Goal: Information Seeking & Learning: Check status

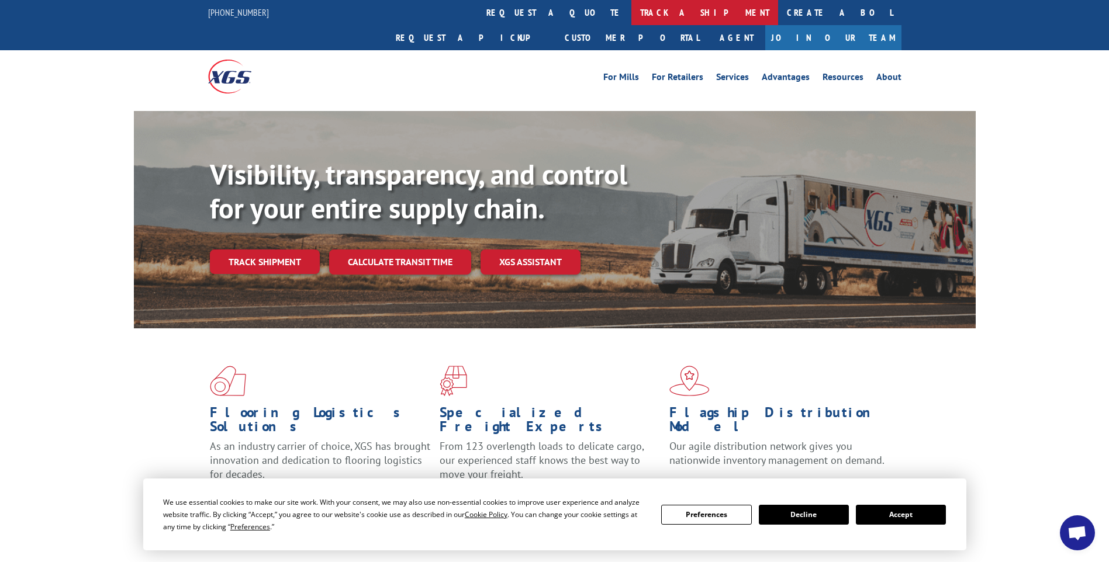
click at [631, 15] on link "track a shipment" at bounding box center [704, 12] width 147 height 25
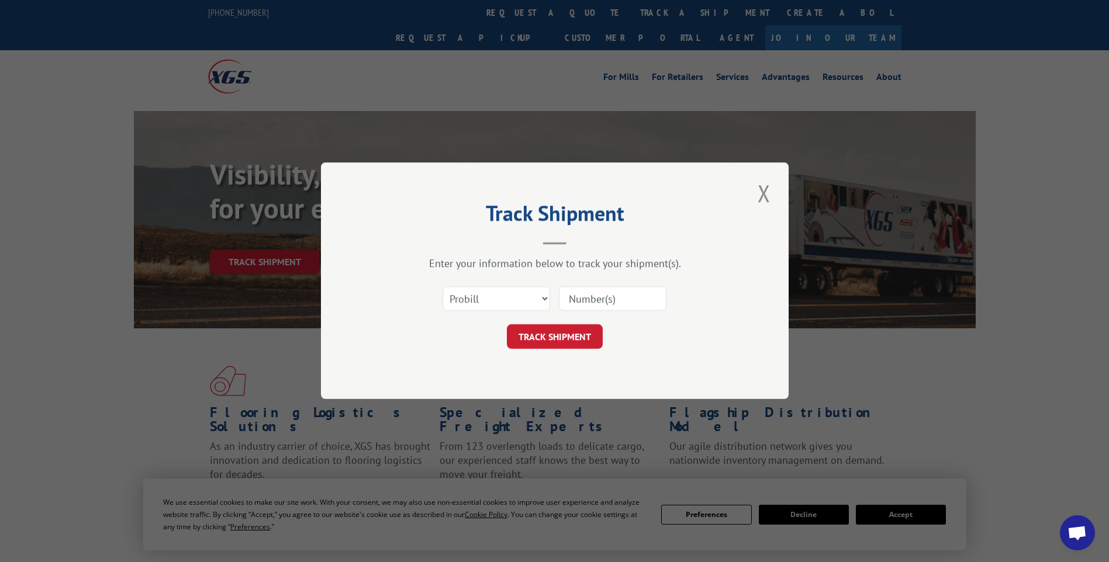
click at [621, 299] on input at bounding box center [613, 299] width 108 height 25
paste input "17014148 17014055 17014034 17014085 17014046"
type input "17014148 17014055 17014034 17014085 17014046"
click at [544, 341] on button "TRACK SHIPMENT" at bounding box center [555, 337] width 96 height 25
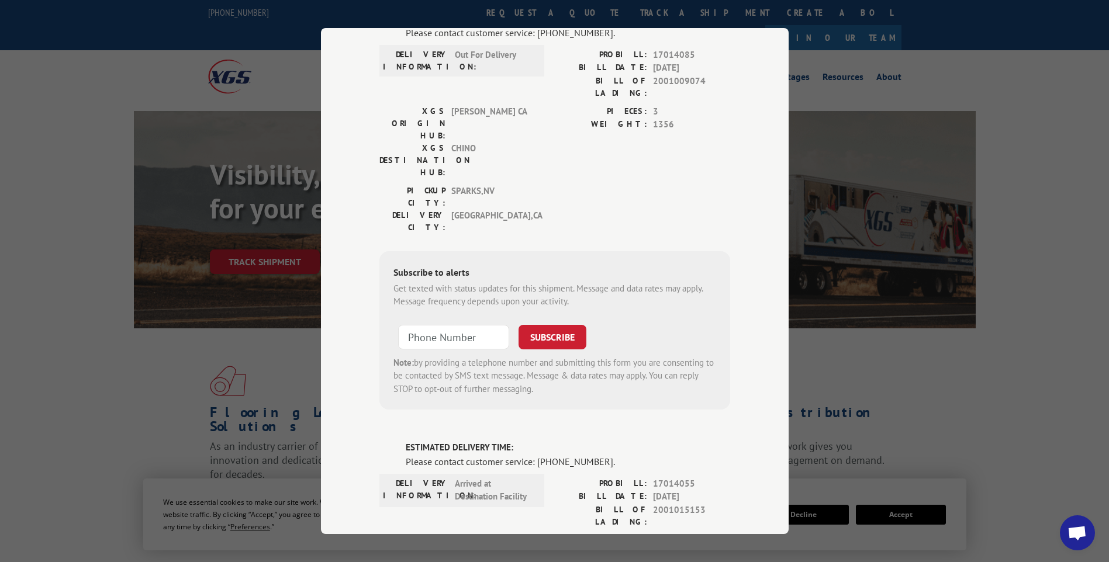
scroll to position [0, 0]
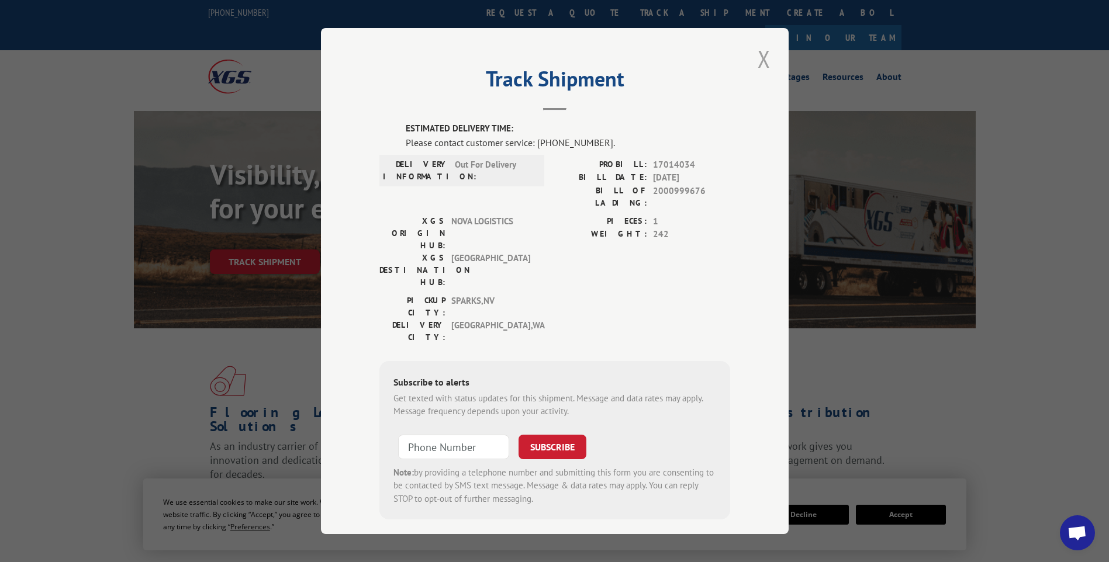
click at [761, 54] on button "Close modal" at bounding box center [764, 59] width 20 height 32
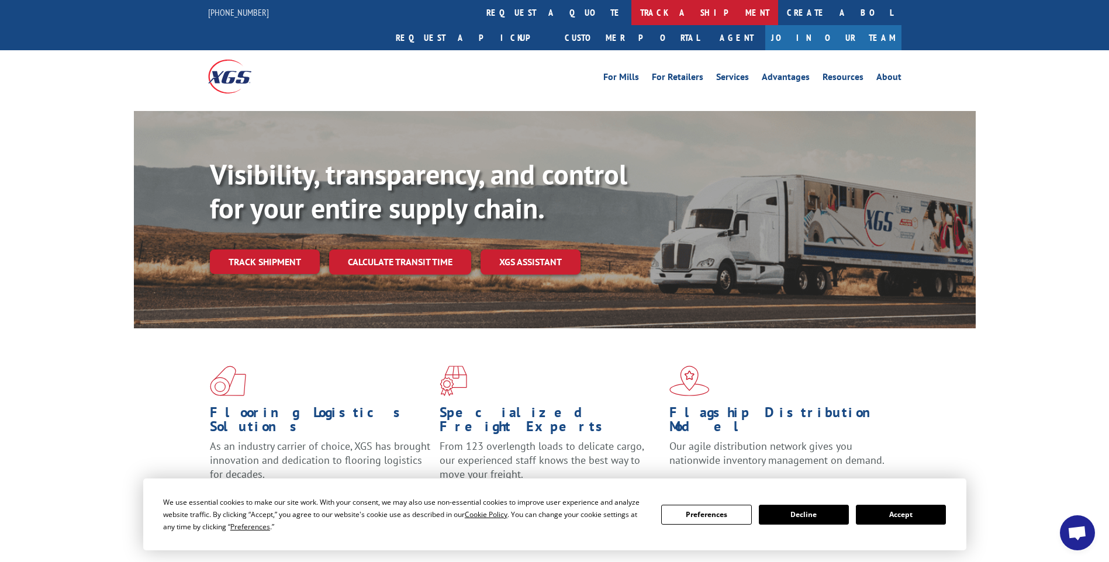
click at [631, 11] on link "track a shipment" at bounding box center [704, 12] width 147 height 25
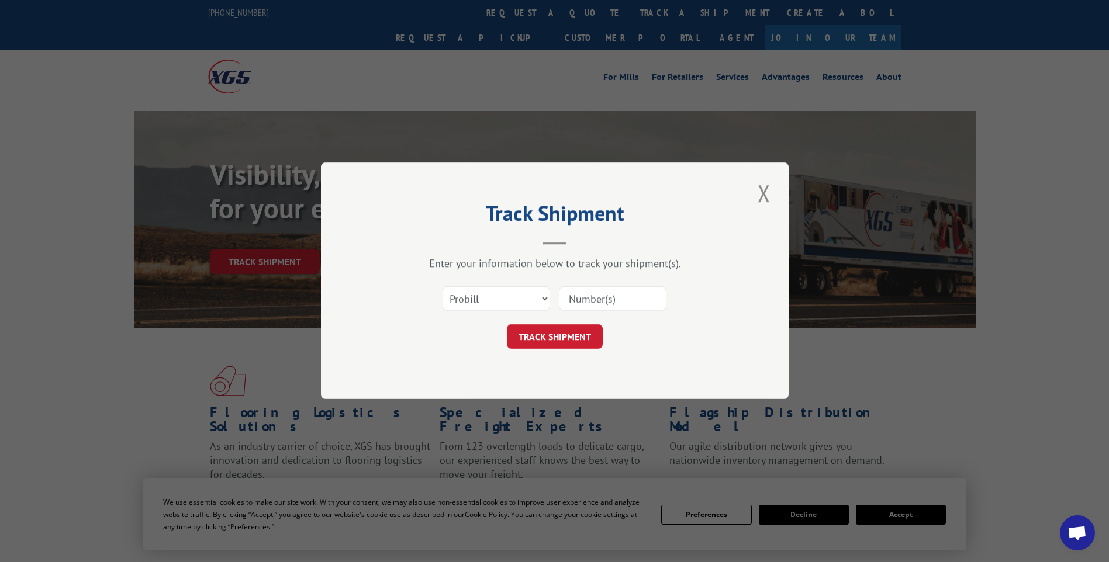
click at [645, 301] on input at bounding box center [613, 299] width 108 height 25
paste input "17014036 17014064 17014097 17014128 17014150 17014122 17014119 17014129"
type input "17014036 17014064 17014097 17014128 17014150 17014122 17014119 17014129"
click at [580, 342] on button "TRACK SHIPMENT" at bounding box center [555, 337] width 96 height 25
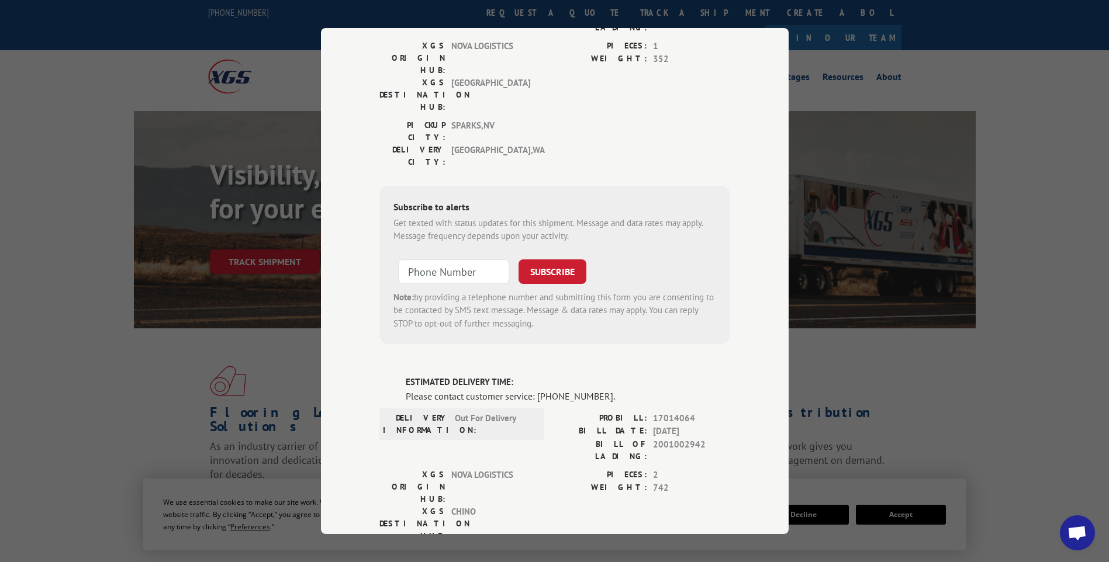
scroll to position [0, 0]
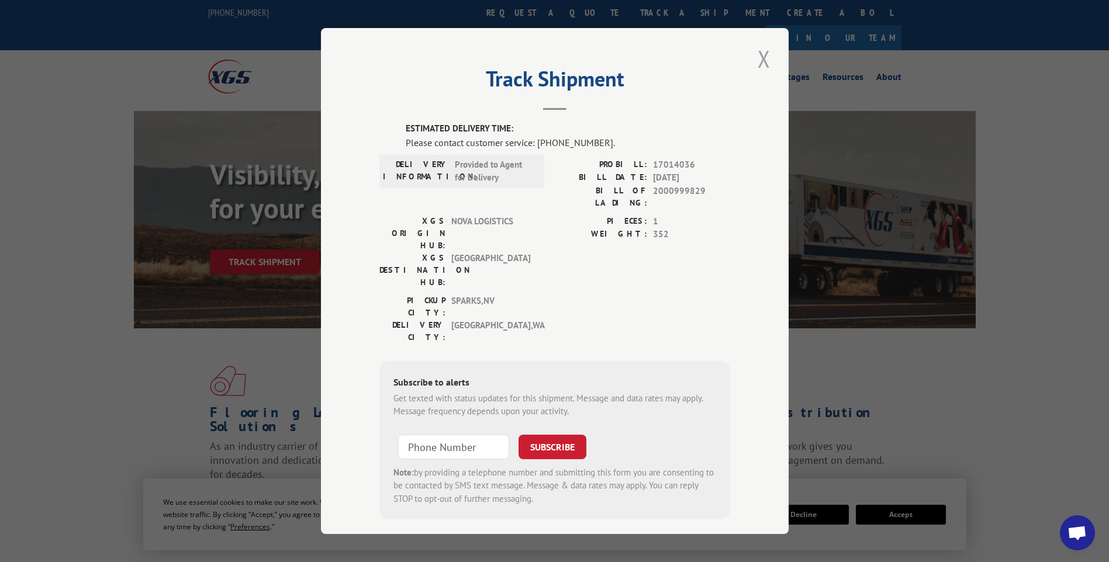
click at [755, 65] on button "Close modal" at bounding box center [764, 59] width 20 height 32
